Goal: Information Seeking & Learning: Learn about a topic

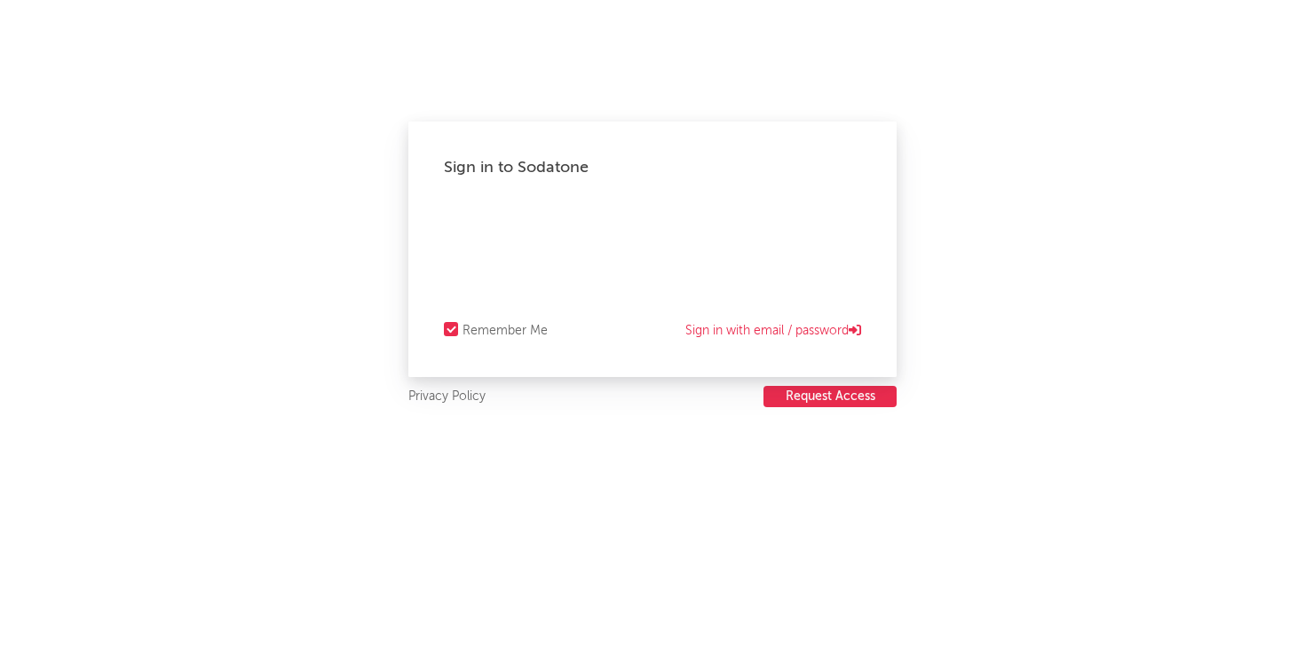
select select "recorded_music"
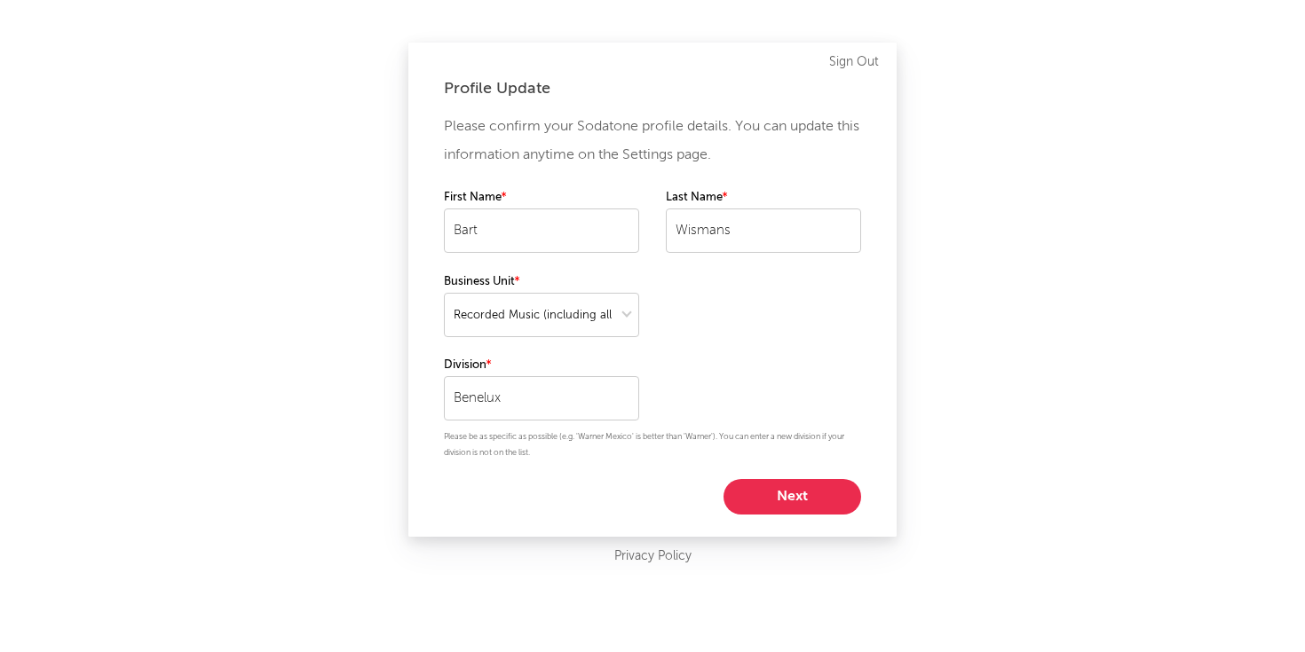
click at [802, 502] on button "Next" at bounding box center [792, 496] width 138 height 35
select select "marketing"
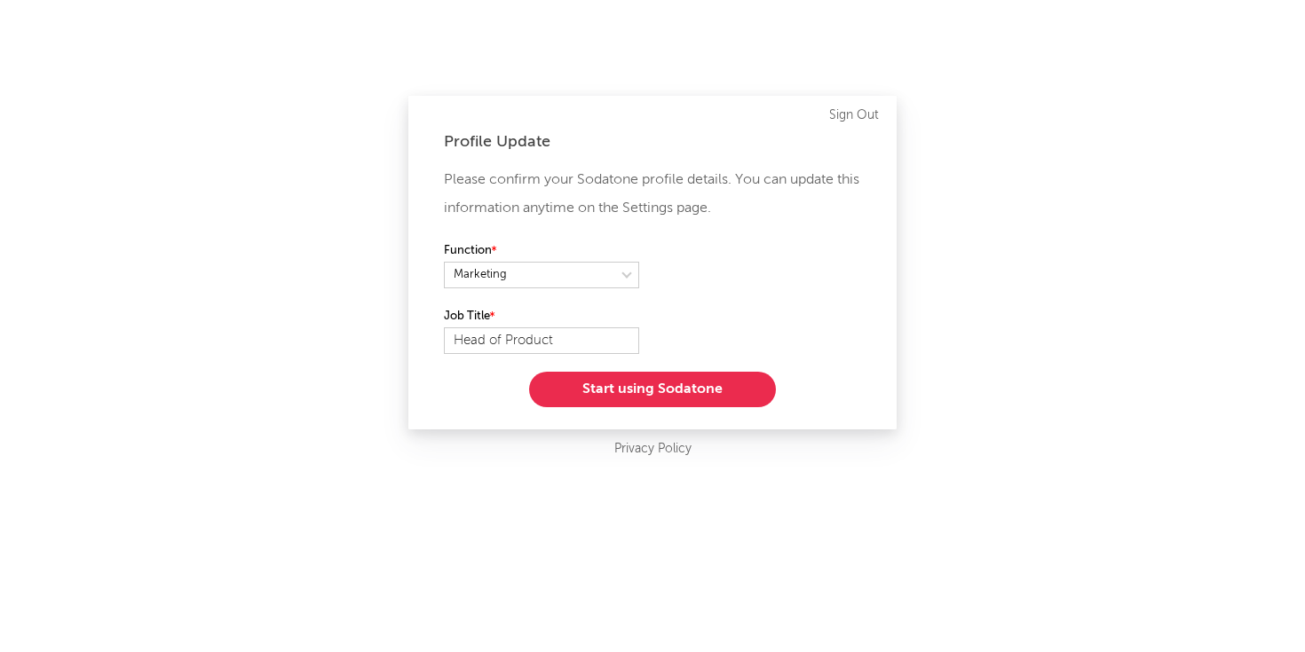
click at [675, 398] on button "Start using Sodatone" at bounding box center [652, 389] width 247 height 35
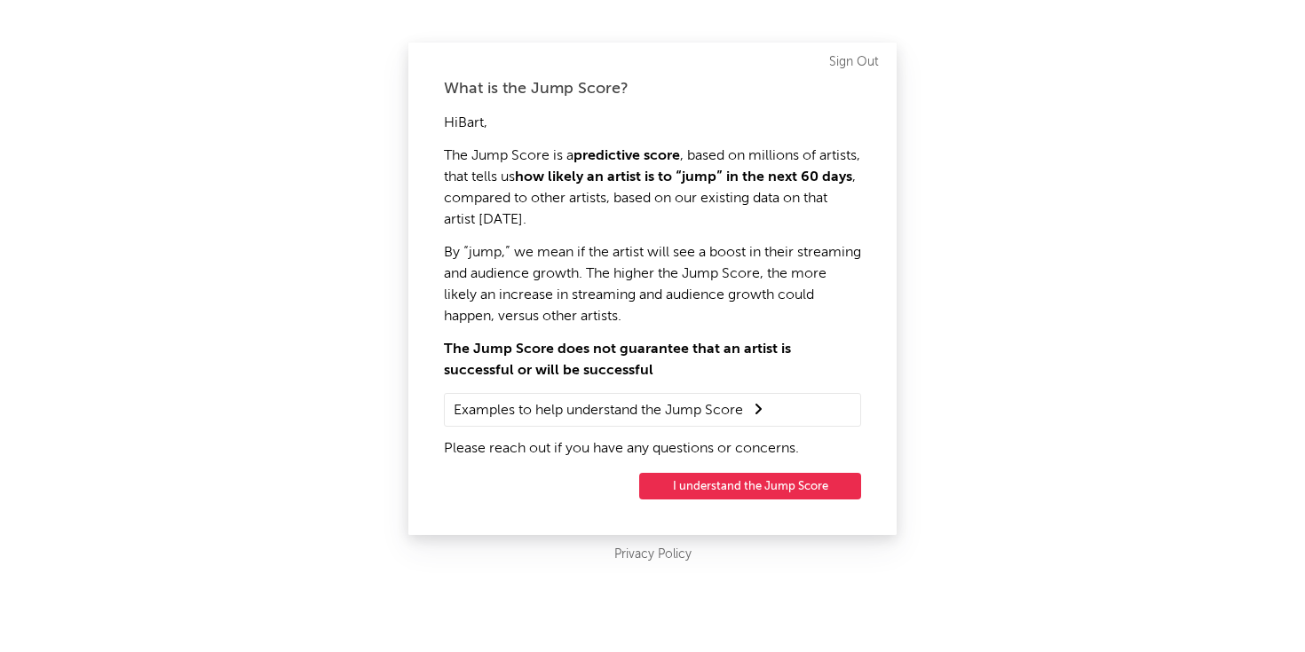
click at [719, 485] on button "I understand the Jump Score" at bounding box center [750, 486] width 222 height 27
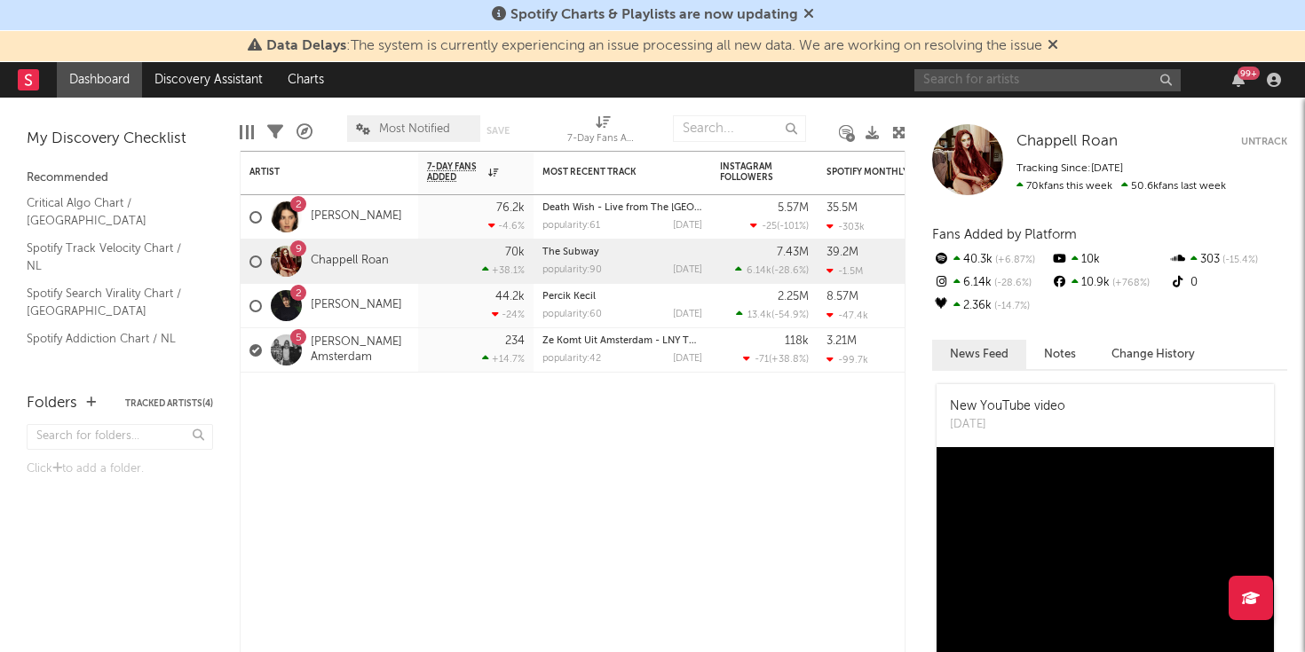
click at [1067, 77] on input "text" at bounding box center [1047, 80] width 266 height 22
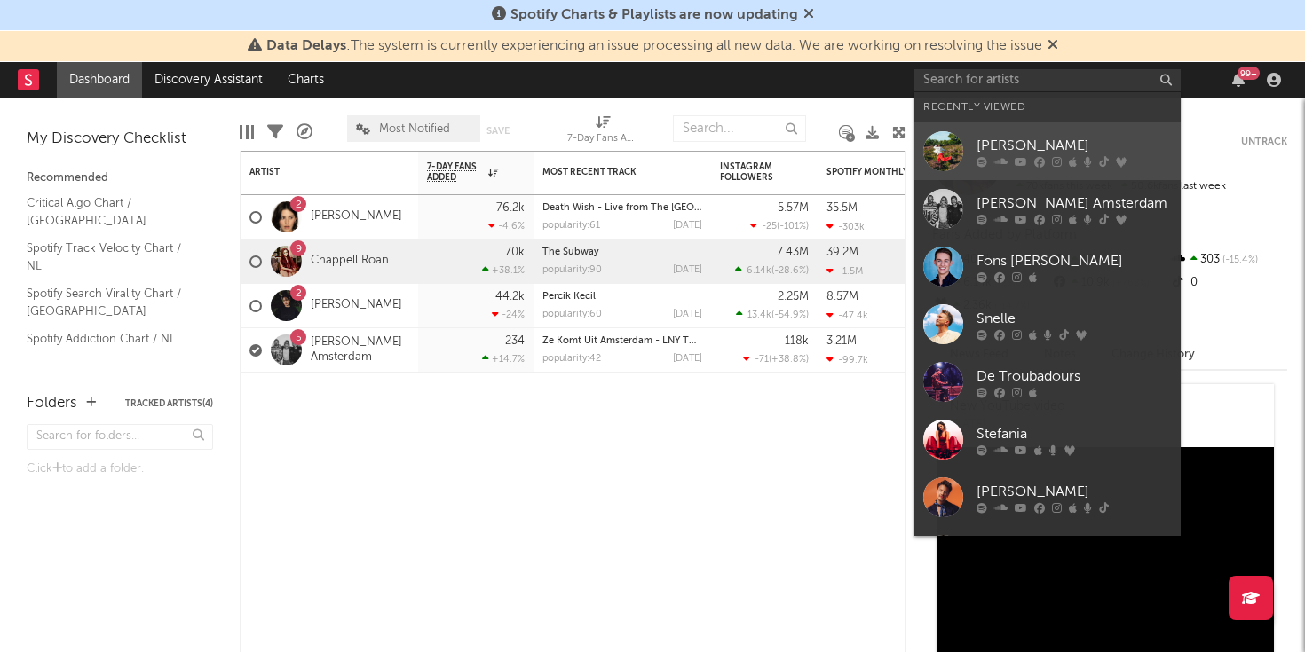
click at [1024, 130] on link "Claude" at bounding box center [1047, 151] width 266 height 58
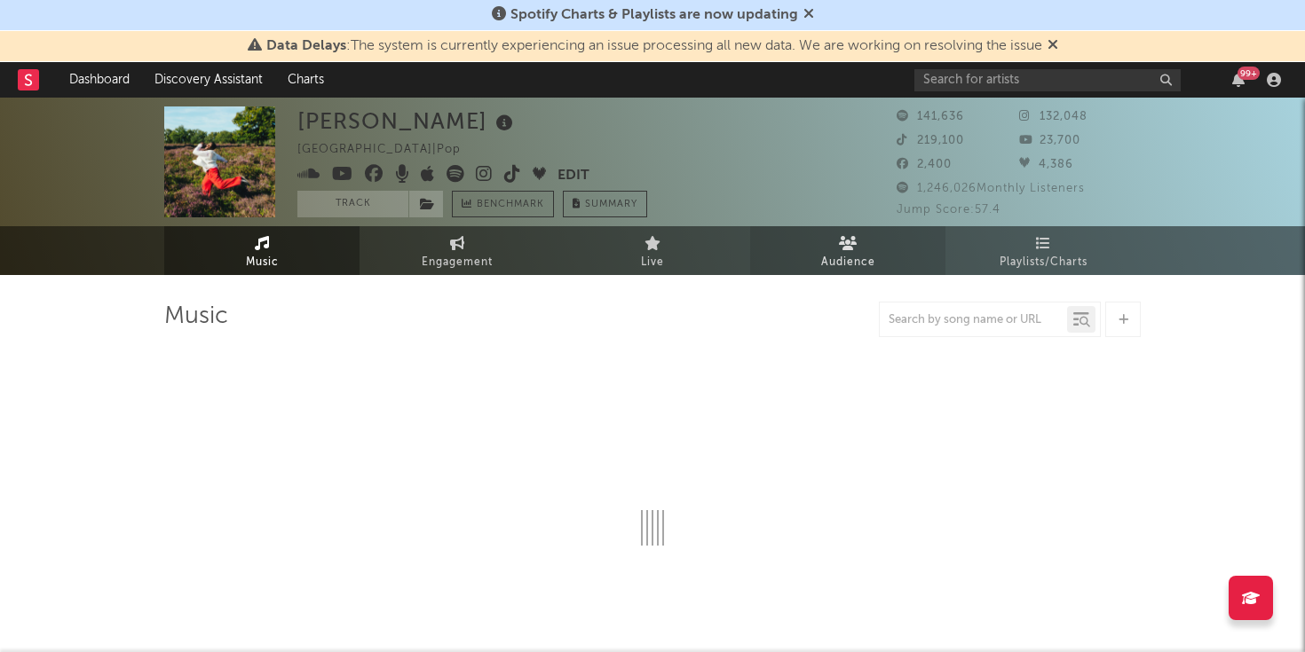
select select "6m"
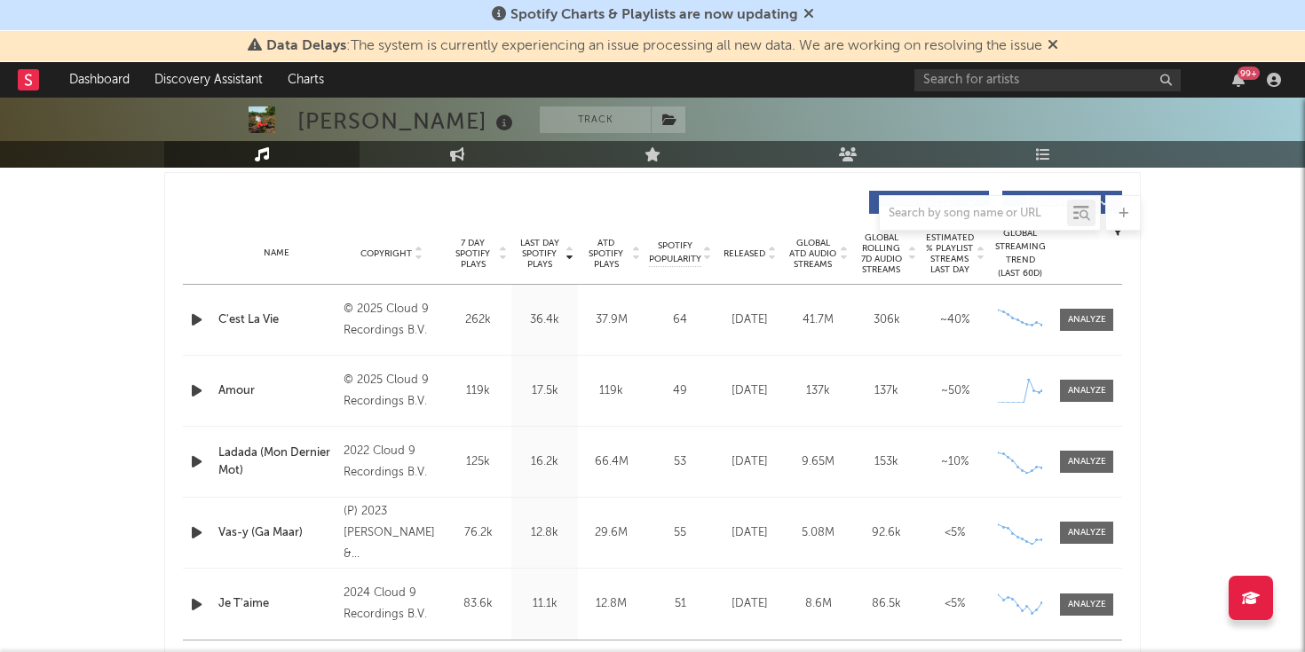
scroll to position [669, 0]
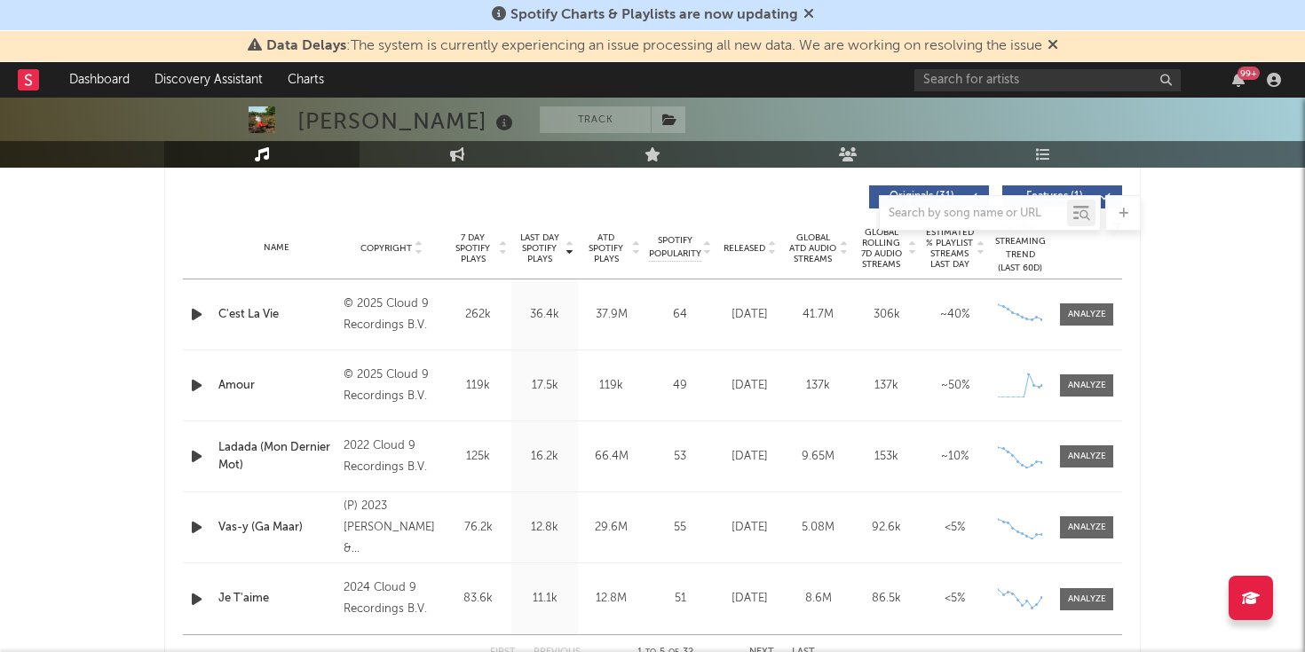
click at [247, 381] on div "Amour" at bounding box center [276, 386] width 116 height 18
click at [1083, 385] on div at bounding box center [1087, 385] width 38 height 13
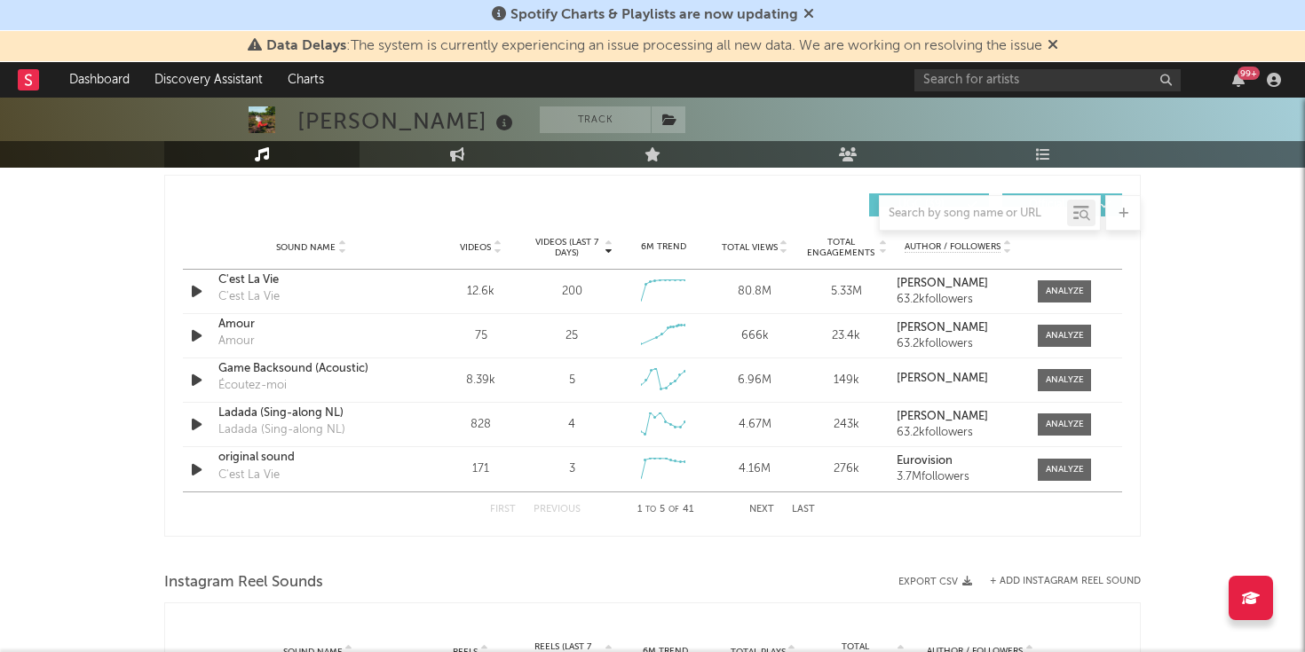
scroll to position [1972, 0]
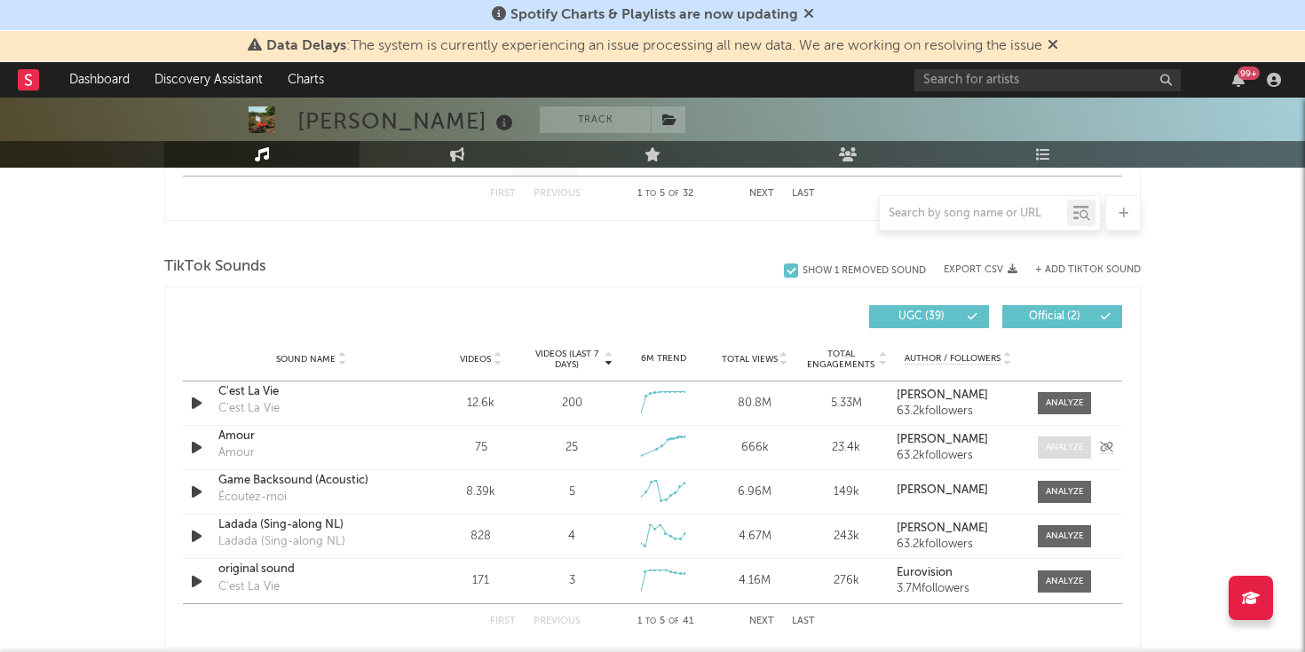
click at [1058, 452] on div at bounding box center [1064, 447] width 38 height 13
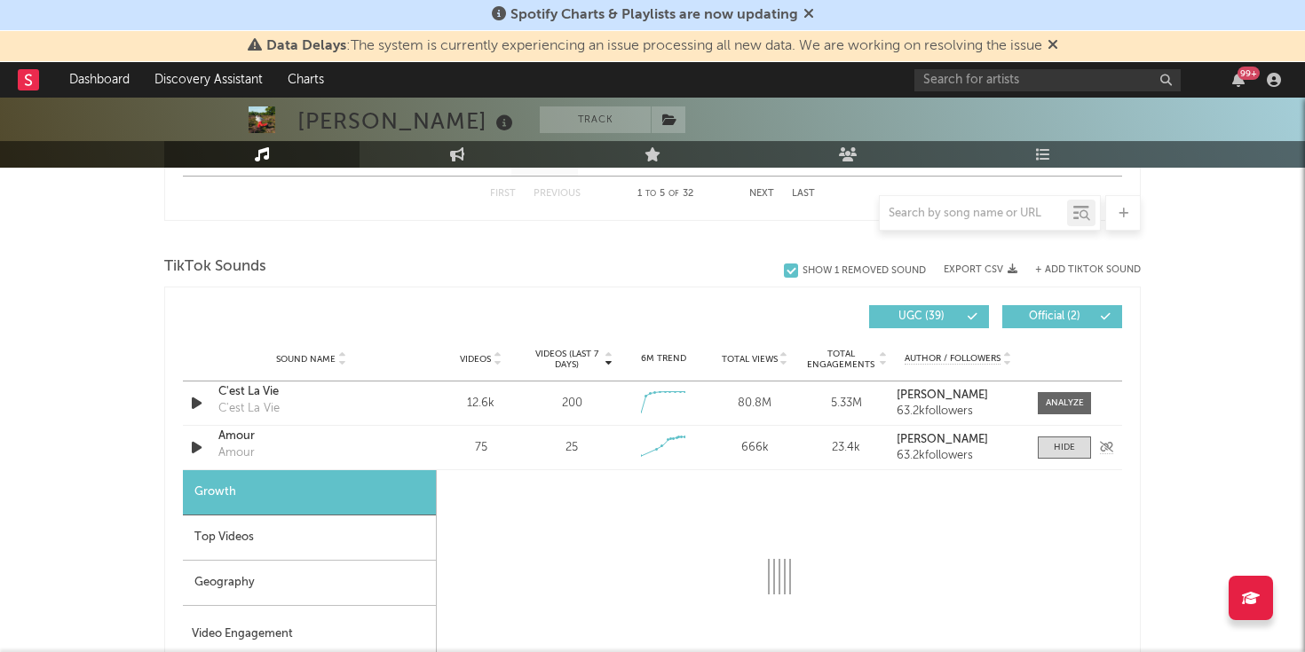
select select "1w"
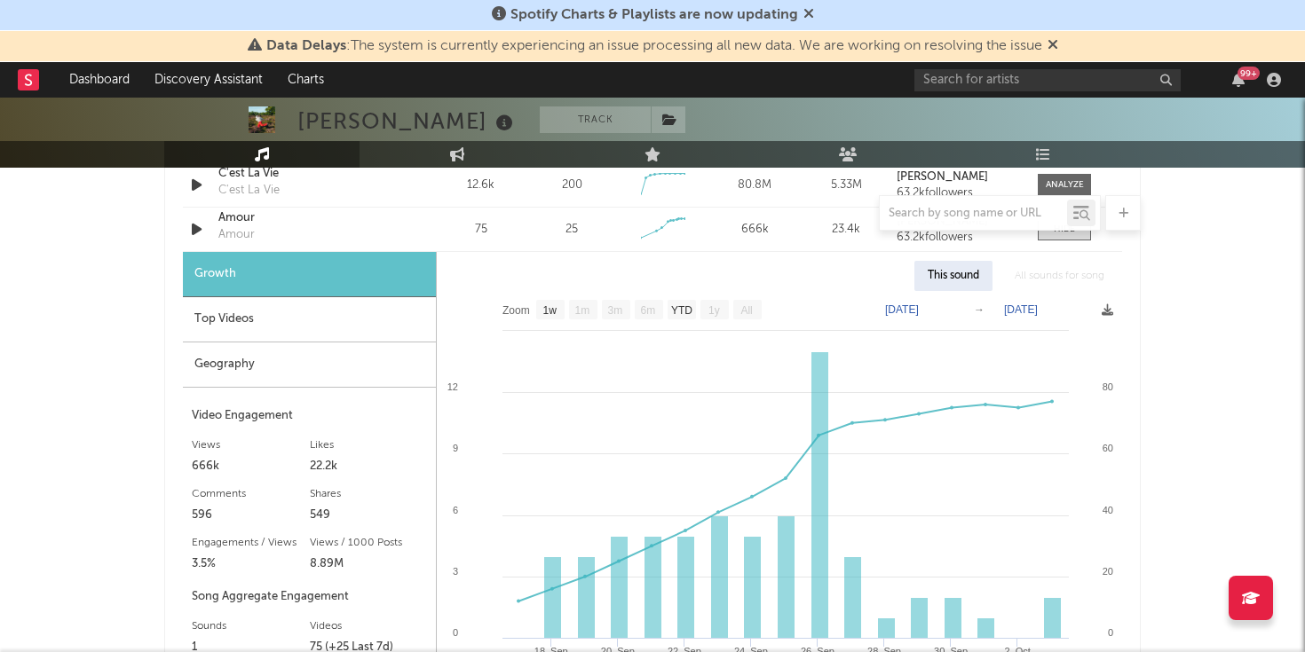
scroll to position [2193, 0]
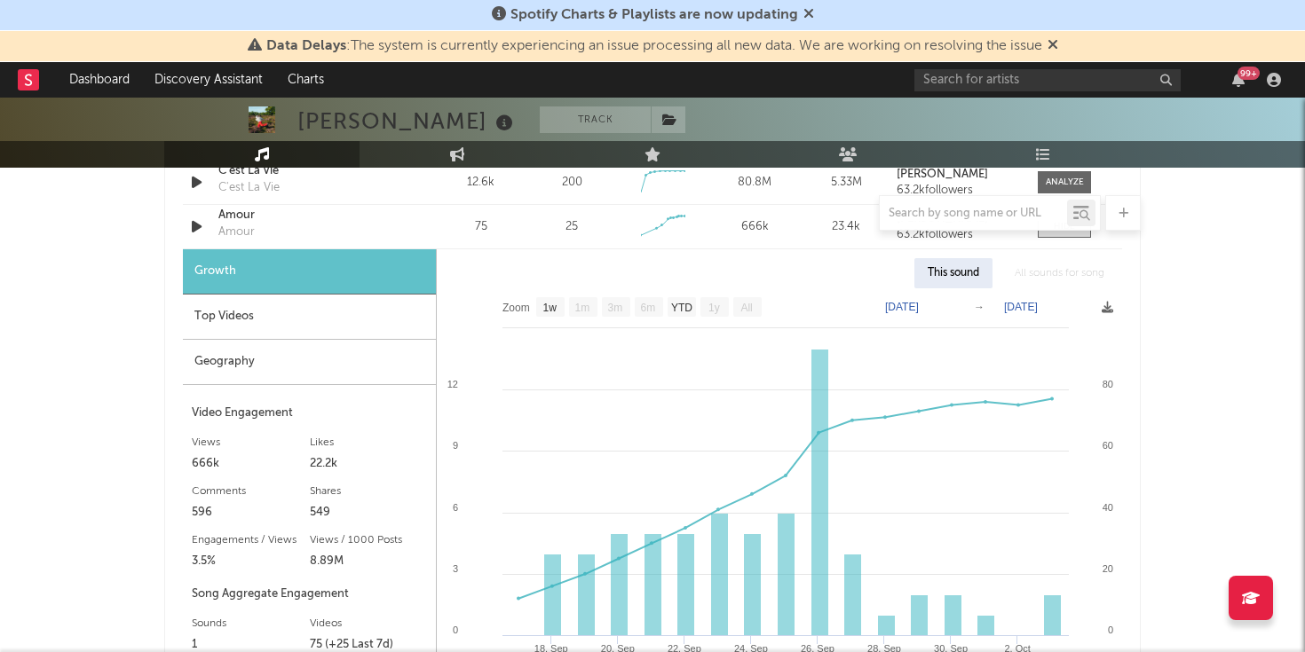
click at [312, 314] on div "Top Videos" at bounding box center [309, 317] width 253 height 45
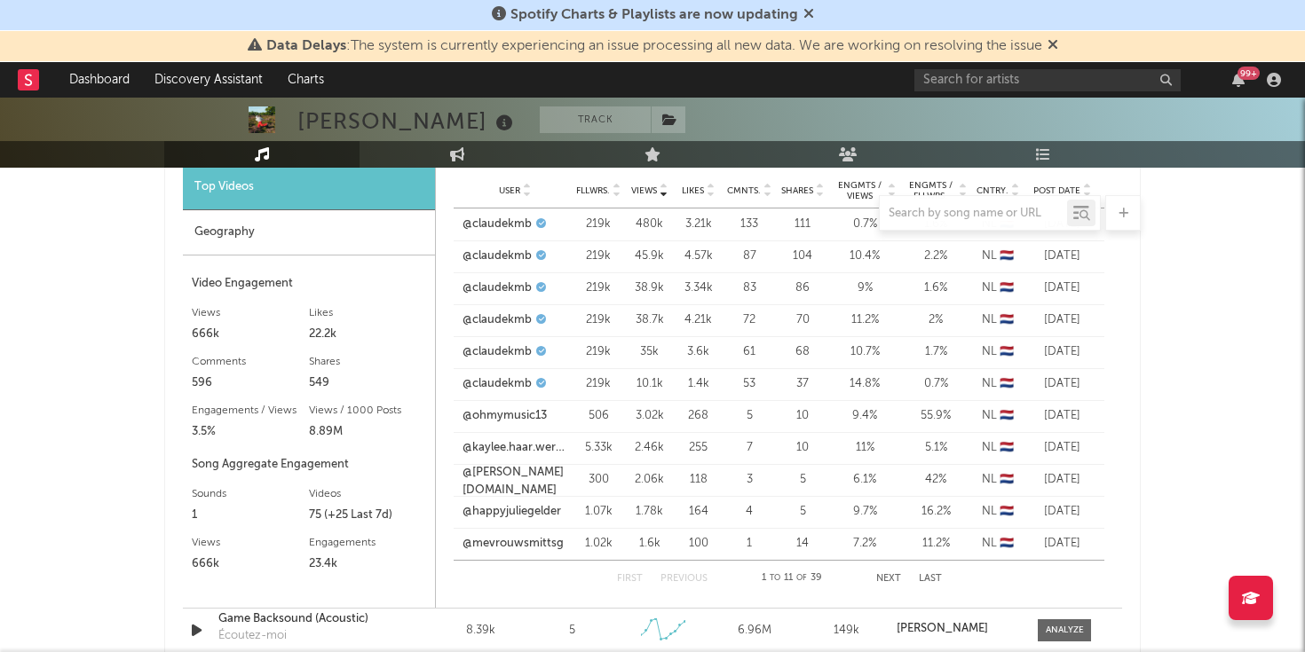
scroll to position [2329, 0]
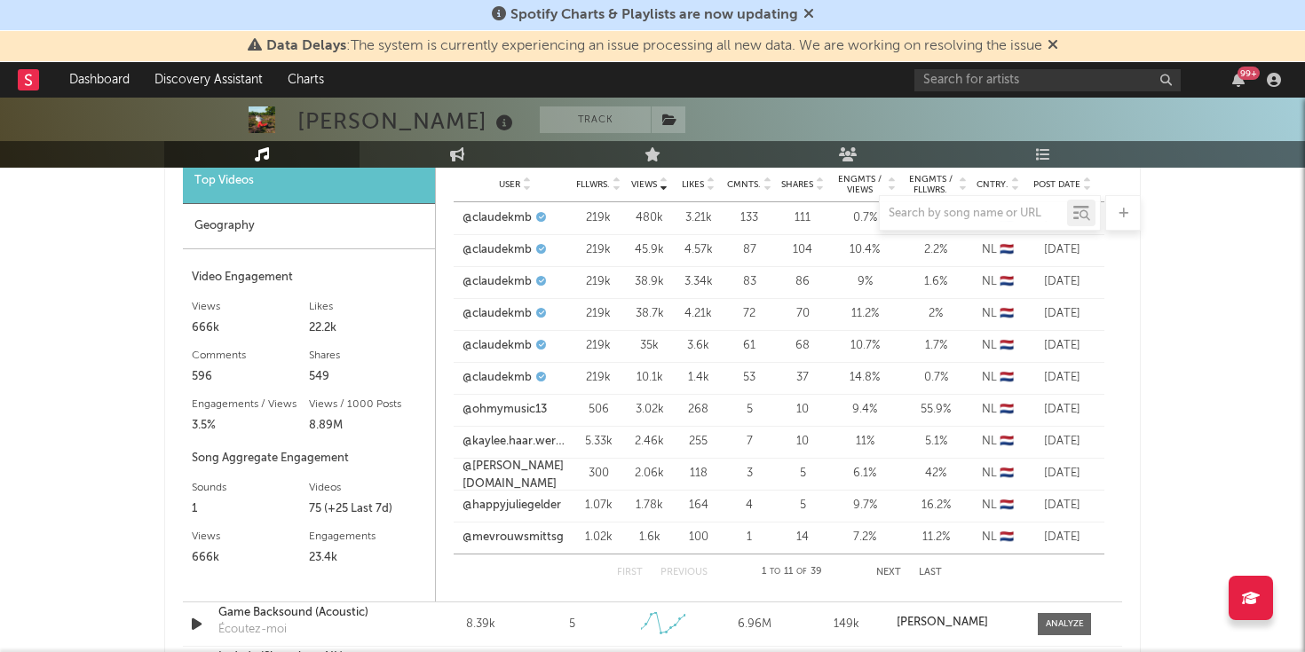
click at [503, 212] on div at bounding box center [652, 212] width 976 height 35
click at [697, 208] on div at bounding box center [652, 212] width 976 height 35
click at [651, 215] on div at bounding box center [652, 212] width 976 height 35
click at [537, 219] on div at bounding box center [652, 212] width 976 height 35
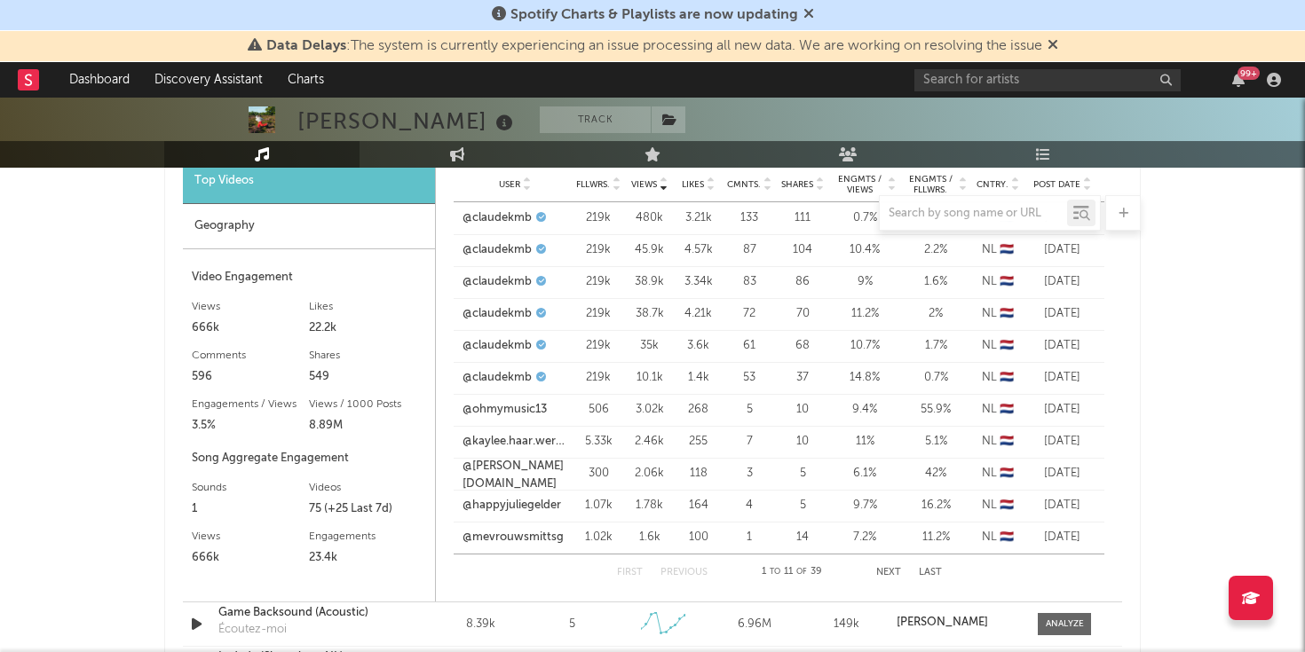
click at [500, 214] on div at bounding box center [652, 212] width 976 height 35
click at [1122, 216] on icon at bounding box center [1123, 214] width 10 height 12
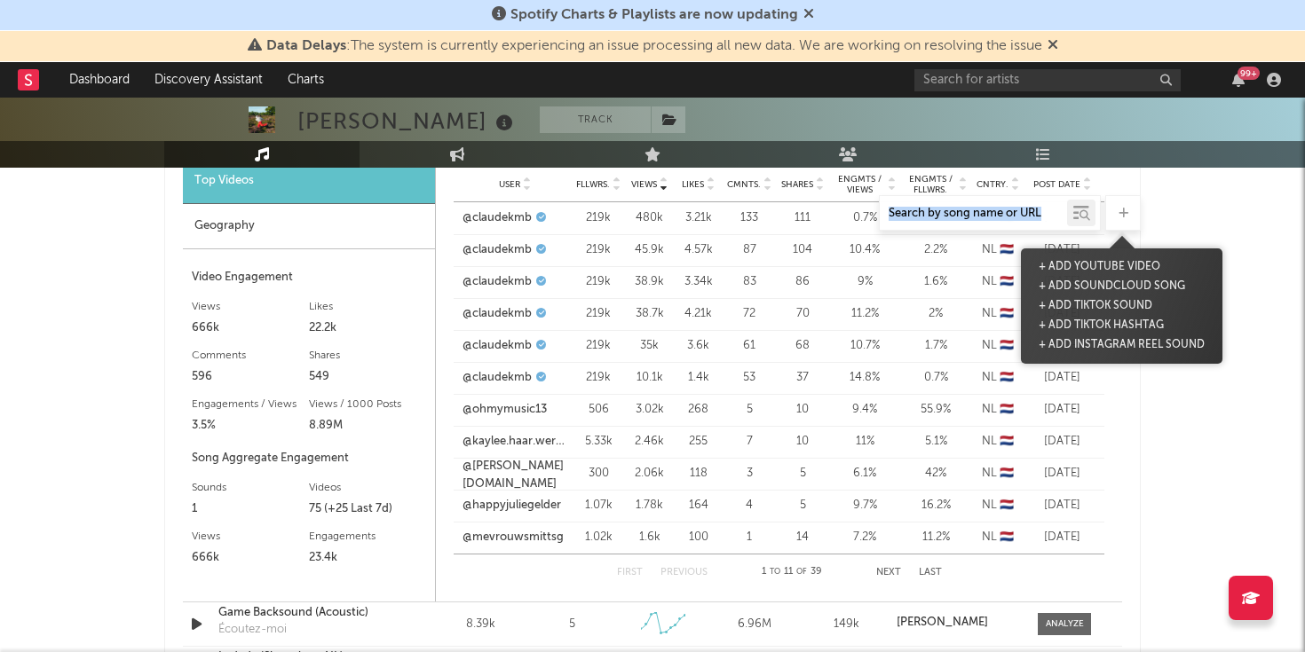
click at [1122, 216] on icon at bounding box center [1123, 214] width 10 height 12
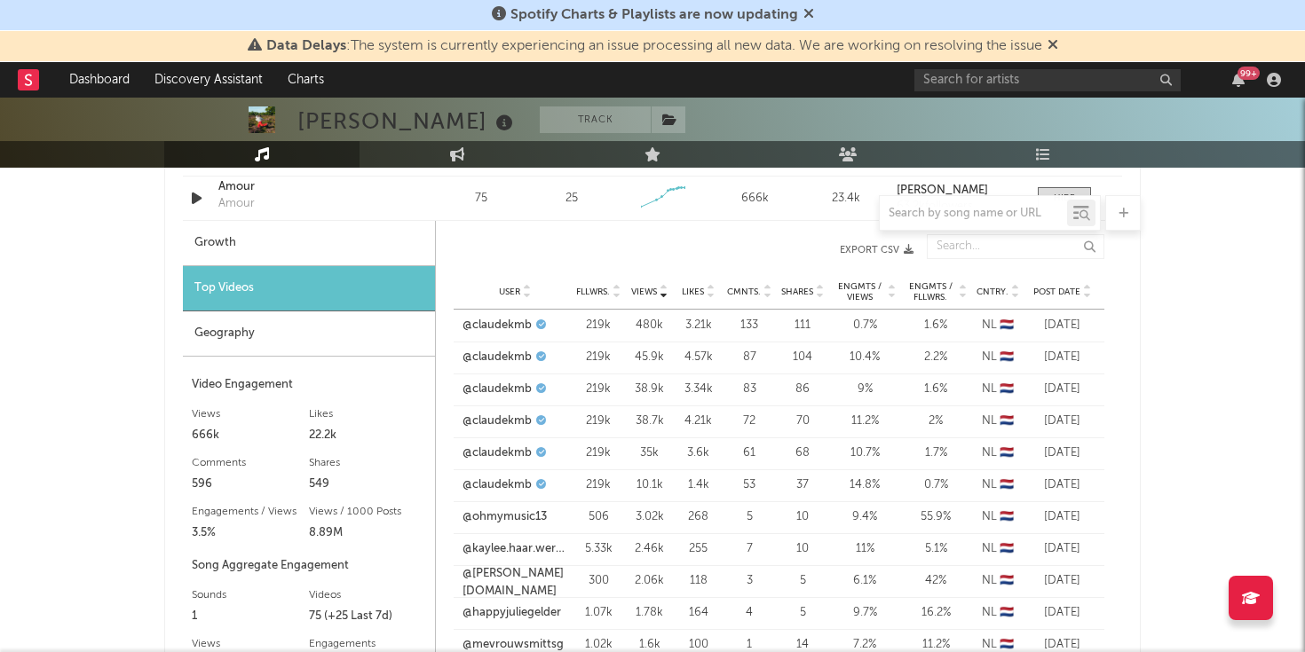
scroll to position [2110, 0]
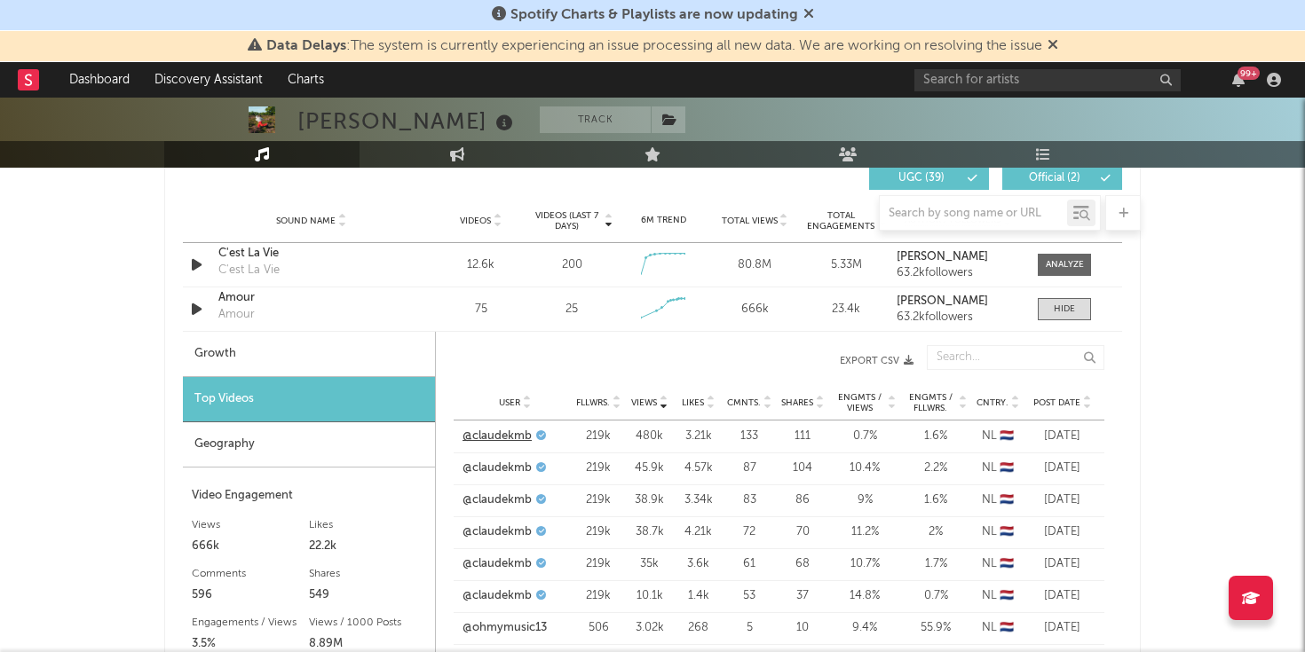
click at [503, 438] on link "@claudekmb" at bounding box center [496, 437] width 69 height 18
